Goal: Task Accomplishment & Management: Manage account settings

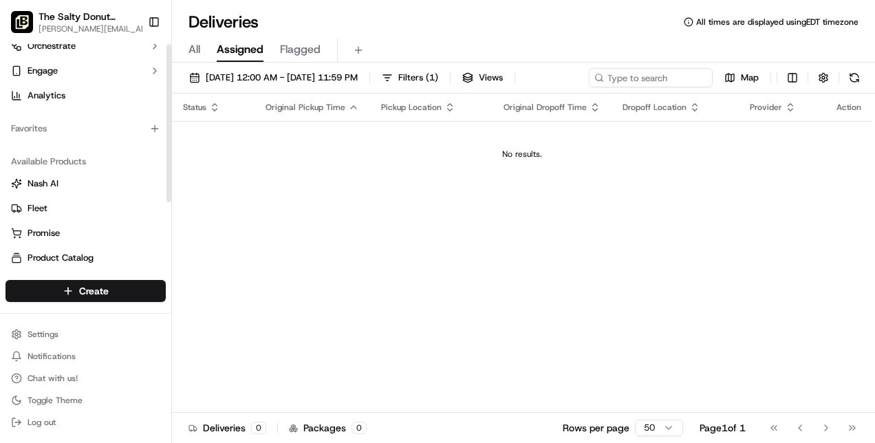
scroll to position [94, 0]
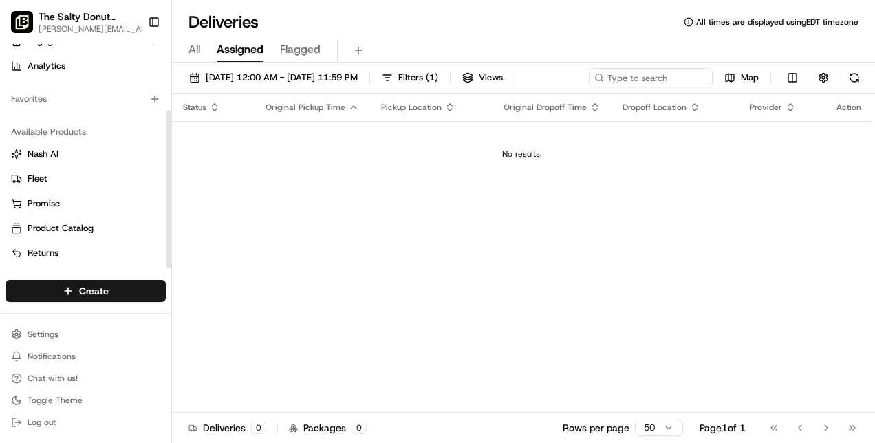
drag, startPoint x: 169, startPoint y: 176, endPoint x: 169, endPoint y: 262, distance: 86.0
click at [169, 262] on div at bounding box center [169, 189] width 5 height 158
click at [47, 340] on html "The Salty Donut ([GEOGRAPHIC_DATA]) [EMAIL_ADDRESS][PERSON_NAME][DOMAIN_NAME] T…" at bounding box center [437, 221] width 875 height 443
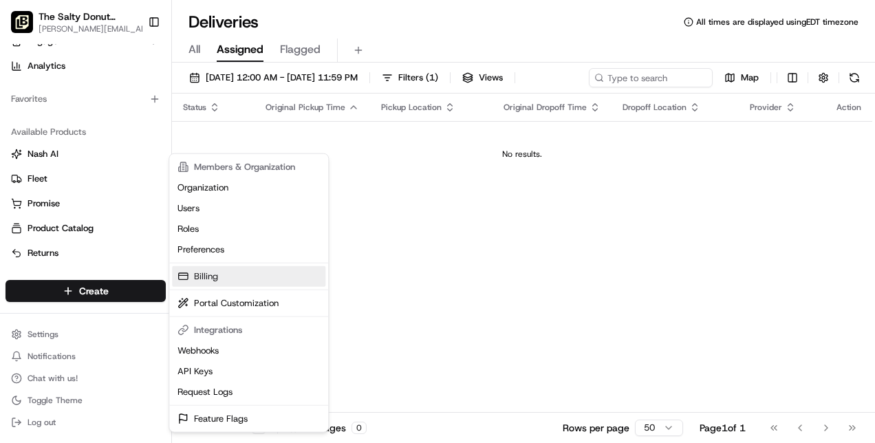
click at [237, 276] on link "Billing" at bounding box center [248, 276] width 153 height 21
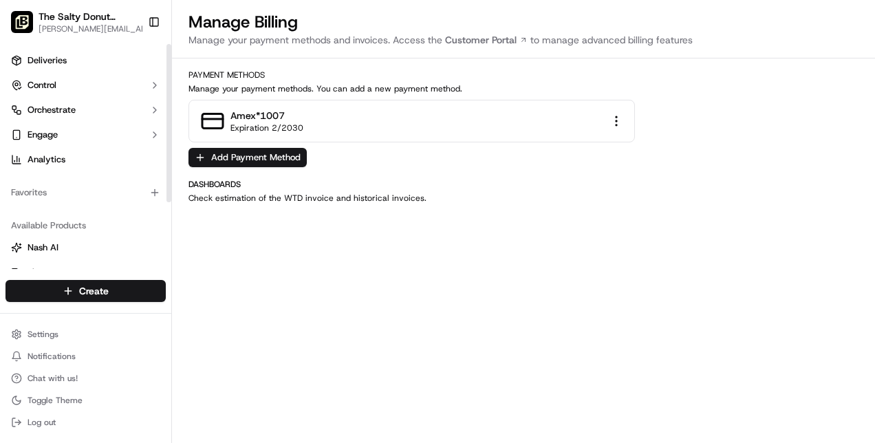
drag, startPoint x: 167, startPoint y: 169, endPoint x: 176, endPoint y: 92, distance: 77.6
click at [171, 92] on div at bounding box center [169, 123] width 5 height 158
click at [146, 17] on icon "button" at bounding box center [151, 17] width 10 height 10
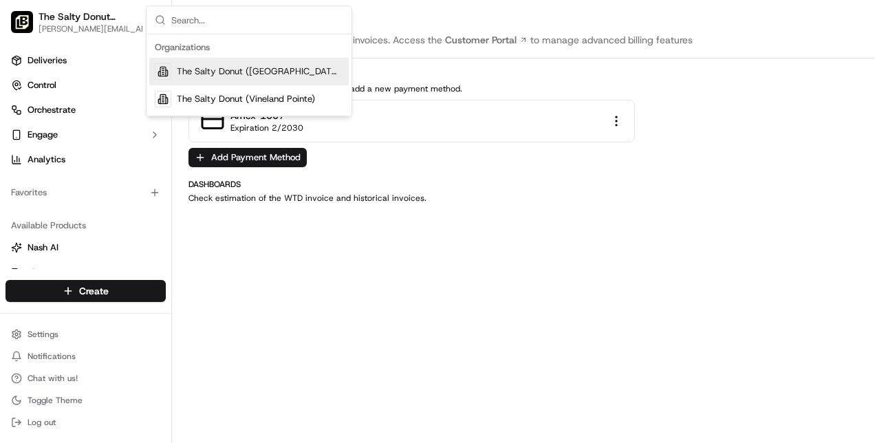
click at [184, 71] on span "The Salty Donut ([GEOGRAPHIC_DATA])" at bounding box center [260, 71] width 167 height 12
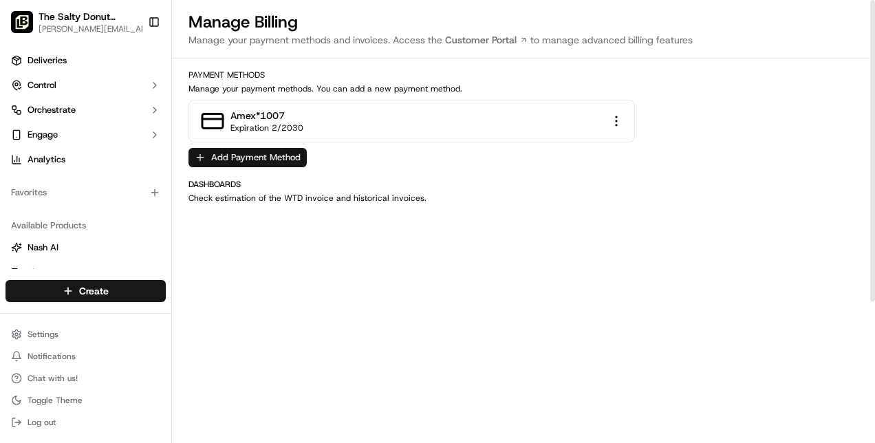
click at [286, 153] on button "Add Payment Method" at bounding box center [248, 157] width 118 height 19
